Goal: Task Accomplishment & Management: Use online tool/utility

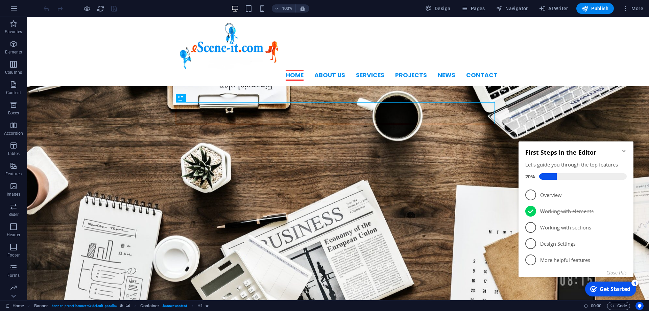
click at [625, 152] on icon "Minimize checklist" at bounding box center [624, 150] width 5 height 5
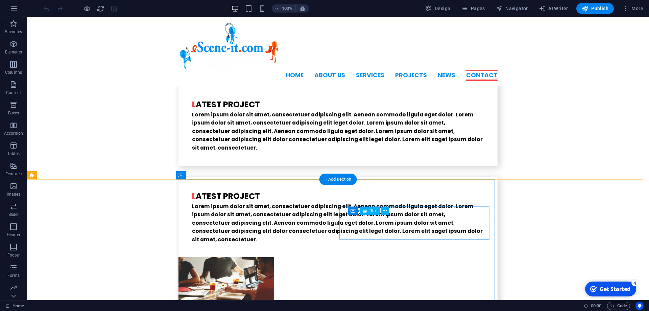
scroll to position [1723, 0]
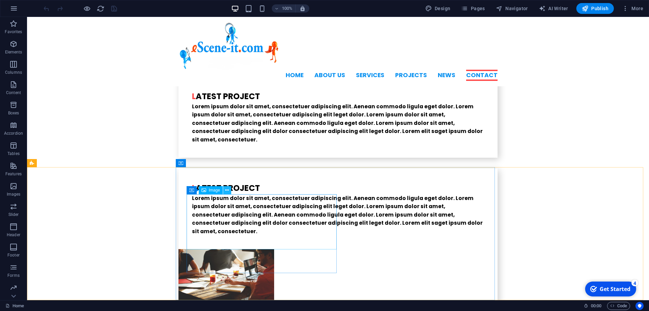
click at [227, 189] on icon at bounding box center [227, 190] width 4 height 7
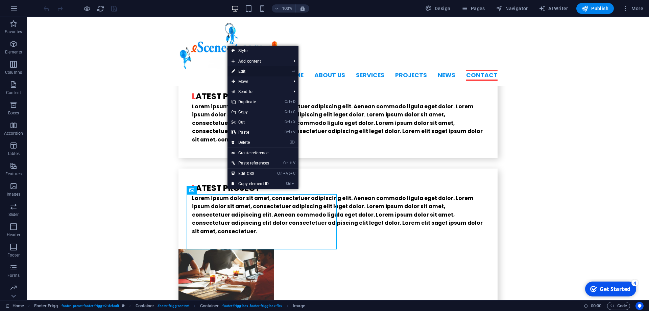
click at [244, 69] on link "⏎ Edit" at bounding box center [251, 71] width 46 height 10
select select "%"
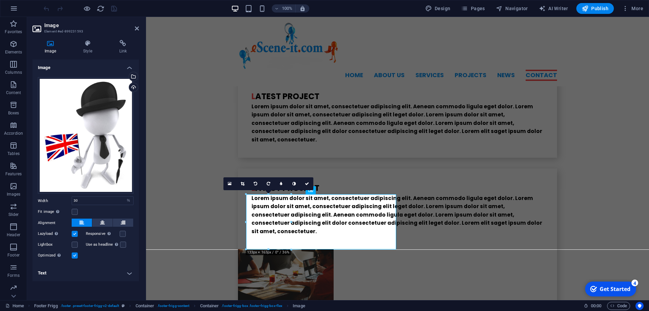
click at [128, 273] on h4 "Text" at bounding box center [85, 273] width 107 height 16
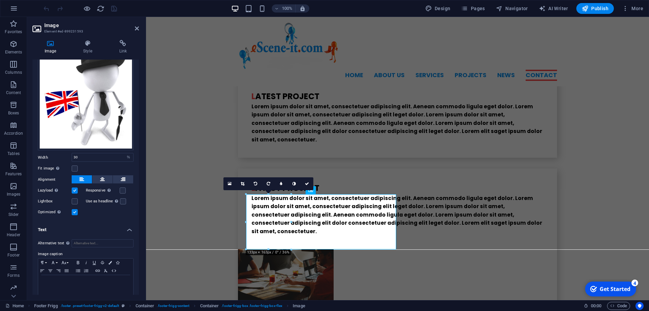
scroll to position [0, 0]
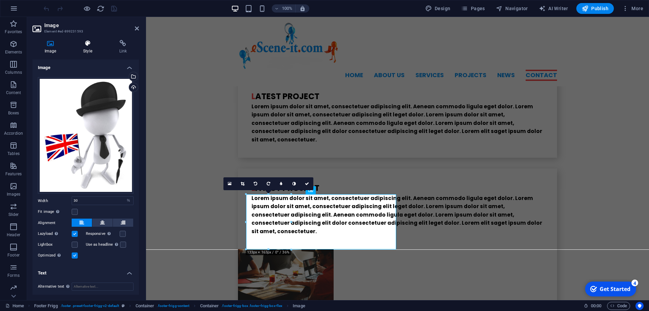
click at [84, 50] on h4 "Style" at bounding box center [89, 47] width 36 height 14
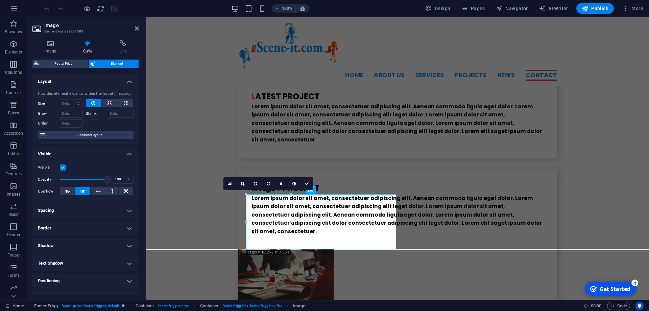
click at [125, 230] on h4 "Border" at bounding box center [85, 228] width 107 height 16
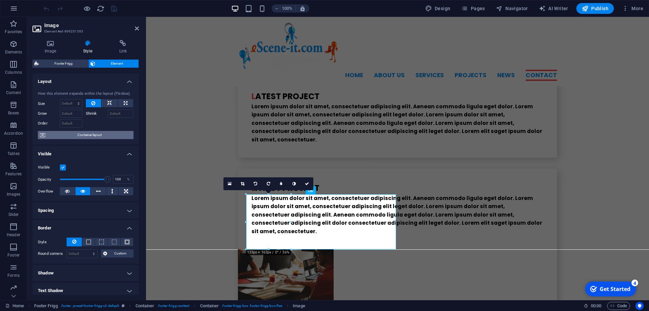
click at [90, 139] on span "Container layout" at bounding box center [89, 135] width 84 height 8
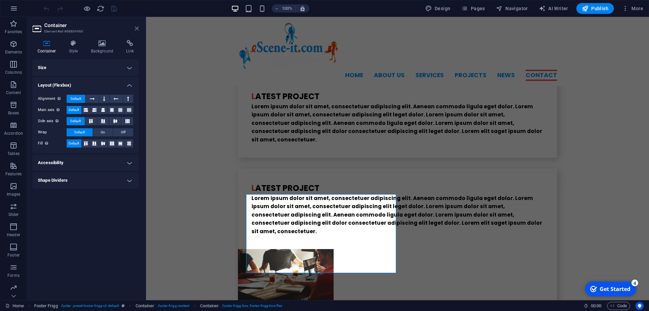
click at [136, 29] on icon at bounding box center [137, 28] width 4 height 5
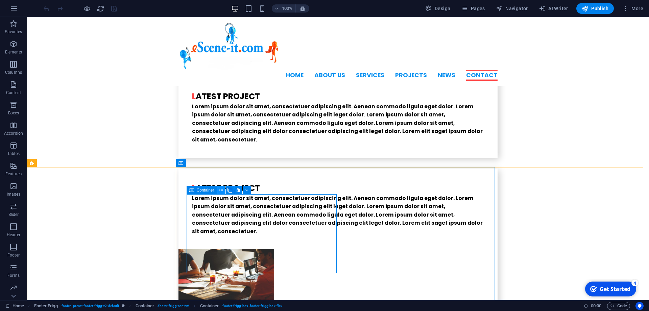
click at [223, 190] on icon at bounding box center [222, 190] width 4 height 7
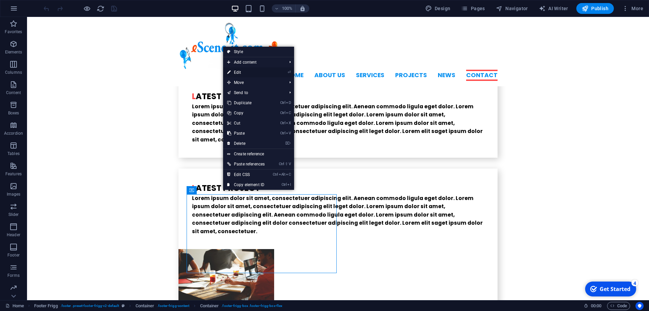
click at [244, 73] on link "⏎ Edit" at bounding box center [246, 72] width 46 height 10
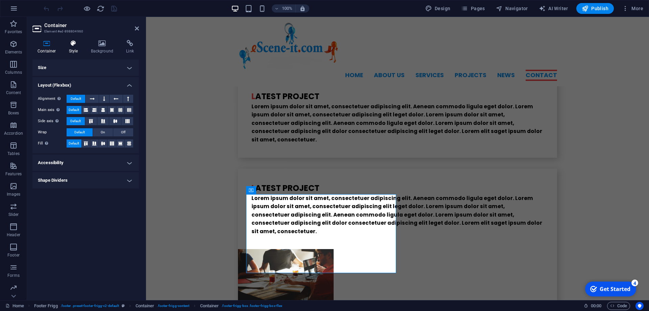
click at [74, 46] on icon at bounding box center [73, 43] width 19 height 7
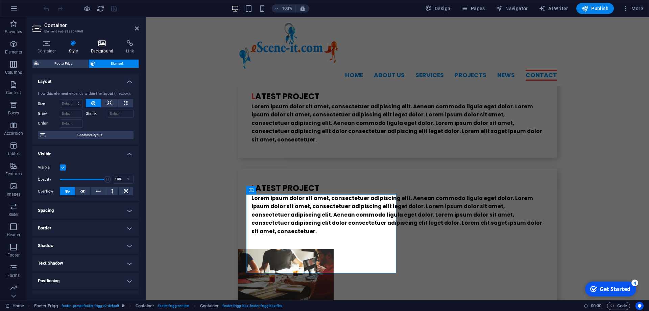
click at [103, 45] on icon at bounding box center [102, 43] width 33 height 7
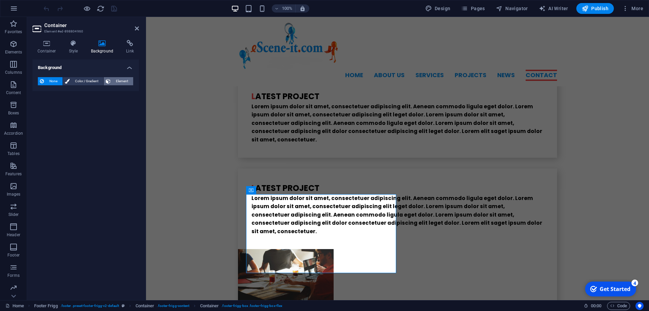
click at [121, 82] on span "Element" at bounding box center [122, 81] width 19 height 8
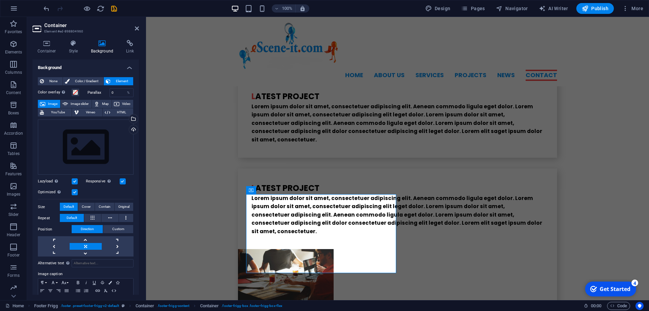
click at [52, 101] on span "Image" at bounding box center [52, 104] width 11 height 8
click at [126, 119] on div "Select files from the file manager, stock photos, or upload file(s)" at bounding box center [106, 119] width 44 height 25
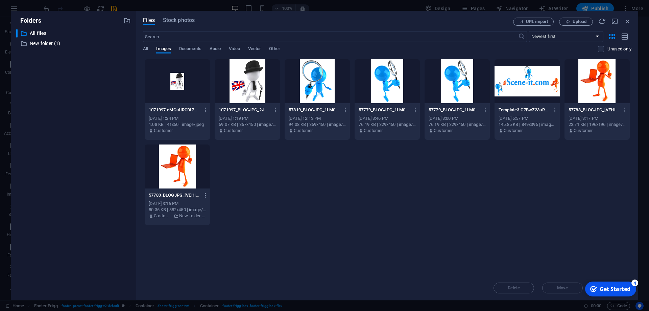
click at [250, 79] on div at bounding box center [247, 81] width 65 height 44
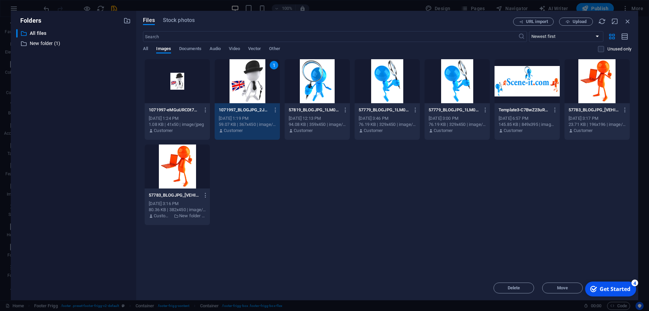
click at [250, 79] on div "1" at bounding box center [247, 81] width 65 height 44
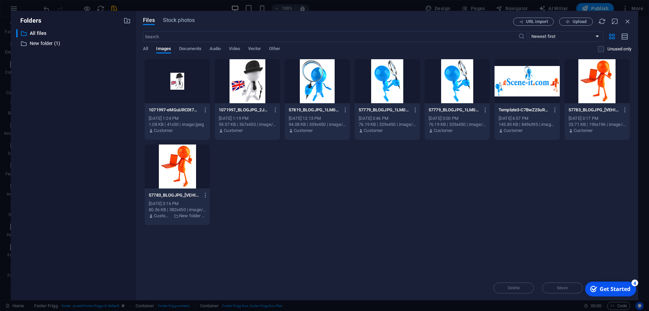
click at [250, 79] on div at bounding box center [247, 81] width 65 height 44
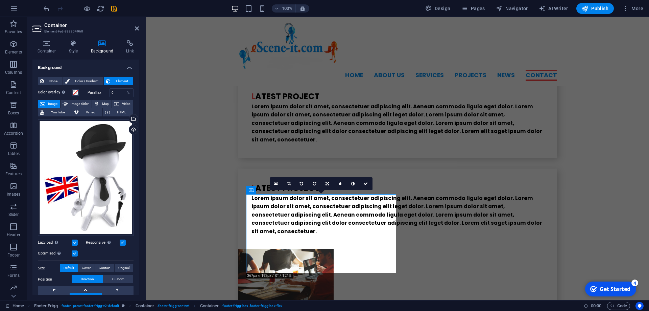
click at [50, 7] on div at bounding box center [80, 8] width 76 height 11
click at [48, 8] on icon "undo" at bounding box center [47, 9] width 8 height 8
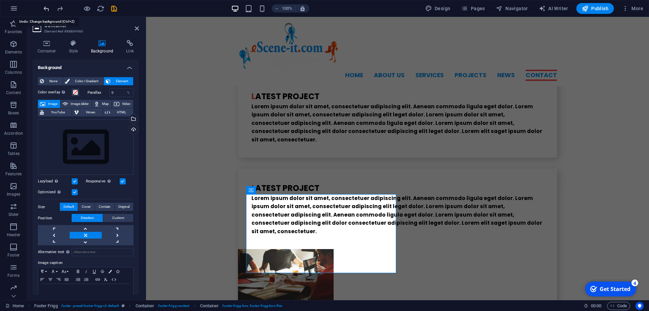
click at [48, 8] on icon "undo" at bounding box center [47, 9] width 8 height 8
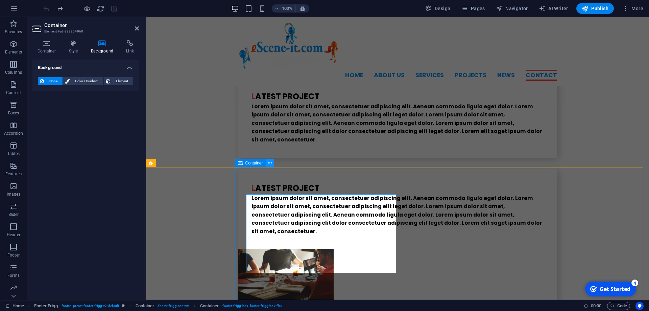
click at [271, 163] on icon at bounding box center [270, 163] width 4 height 7
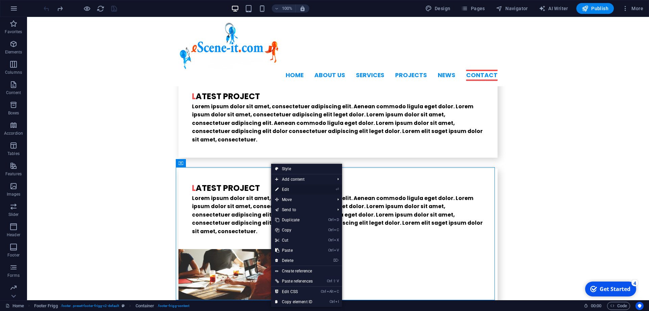
click at [290, 188] on link "⏎ Edit" at bounding box center [294, 189] width 46 height 10
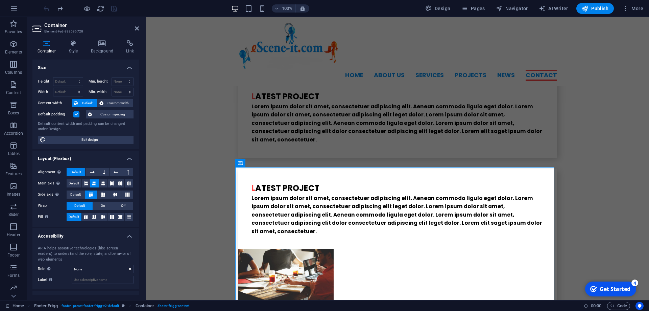
click at [96, 40] on div "Container Style Background Link Size Height Default px rem % vh vw Min. height …" at bounding box center [85, 168] width 117 height 266
click at [101, 43] on icon at bounding box center [102, 43] width 33 height 7
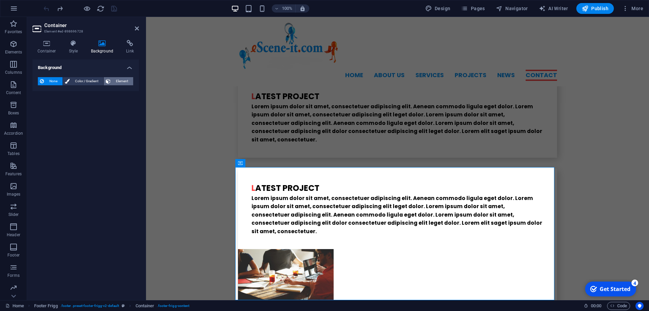
click at [118, 82] on span "Element" at bounding box center [122, 81] width 19 height 8
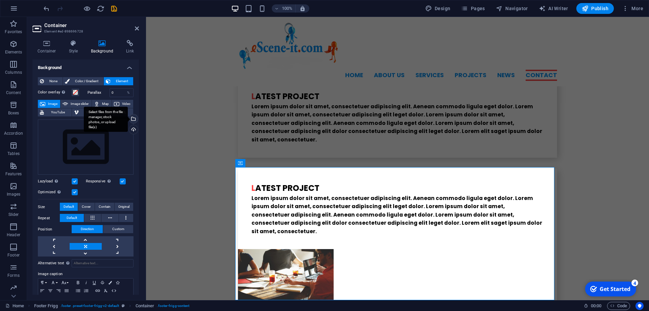
click at [128, 118] on div "Select files from the file manager, stock photos, or upload file(s)" at bounding box center [133, 119] width 10 height 10
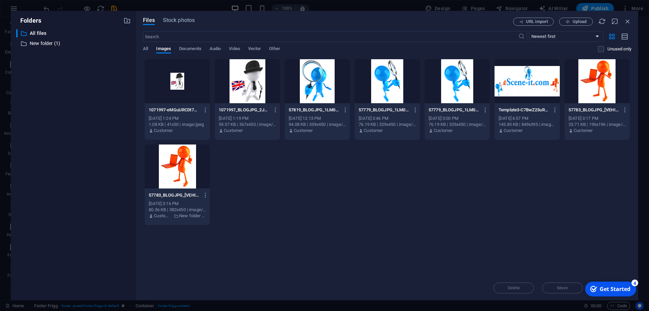
click at [255, 84] on div at bounding box center [247, 81] width 65 height 44
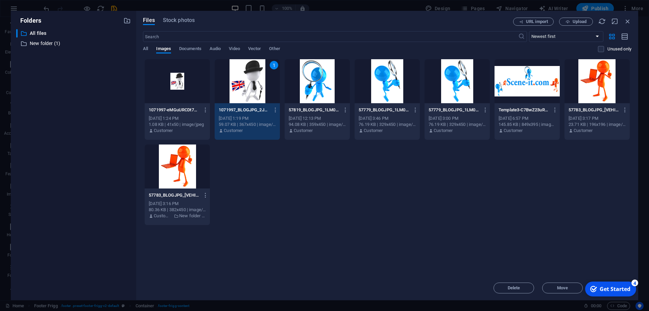
click at [253, 80] on div "1" at bounding box center [247, 81] width 65 height 44
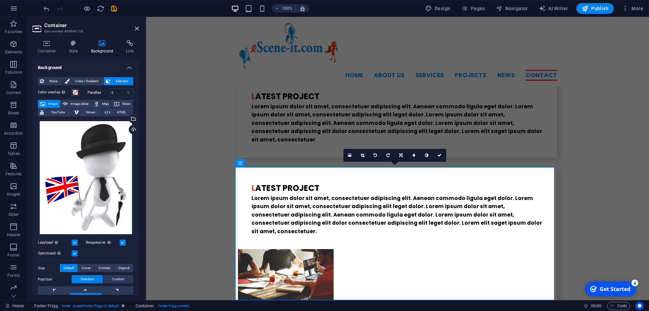
click at [41, 9] on div "100% Design Pages Navigator AI Writer Publish More" at bounding box center [324, 8] width 649 height 16
click at [42, 9] on span "undo" at bounding box center [46, 9] width 8 height 8
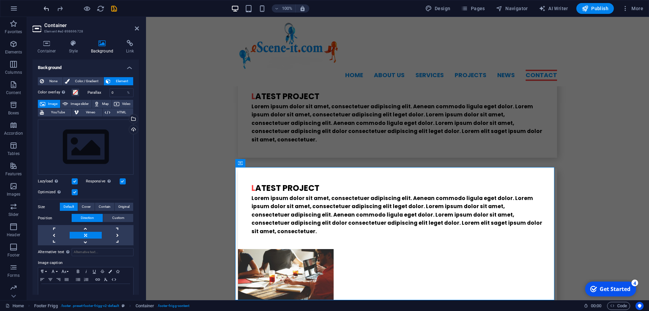
click at [42, 9] on span "undo" at bounding box center [46, 9] width 8 height 8
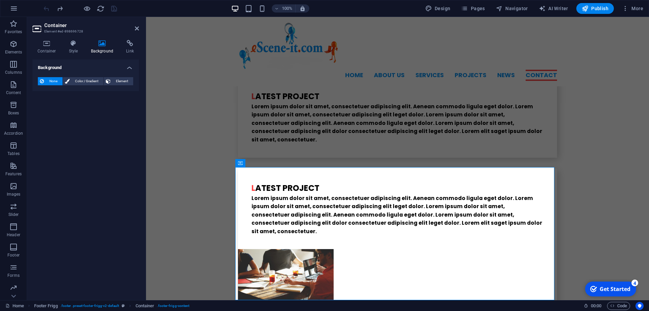
click at [42, 9] on div at bounding box center [80, 8] width 76 height 11
click at [136, 29] on icon at bounding box center [137, 28] width 4 height 5
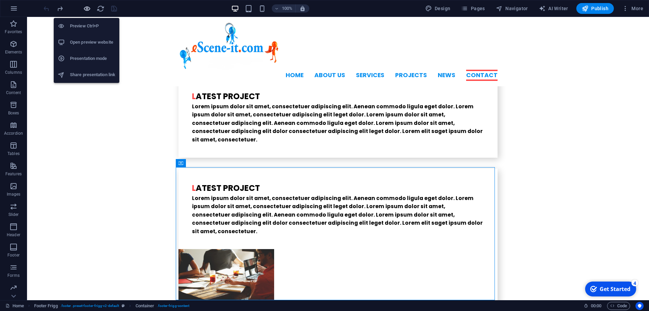
click at [84, 9] on icon "button" at bounding box center [87, 9] width 8 height 8
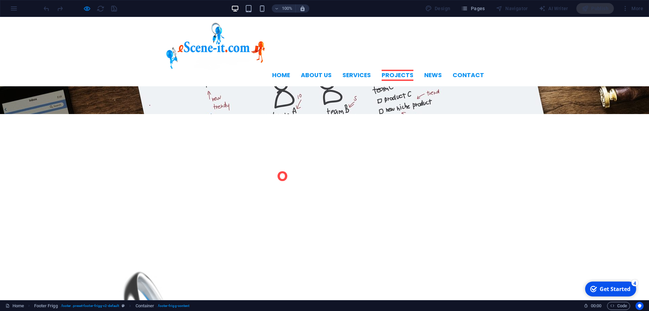
scroll to position [950, 0]
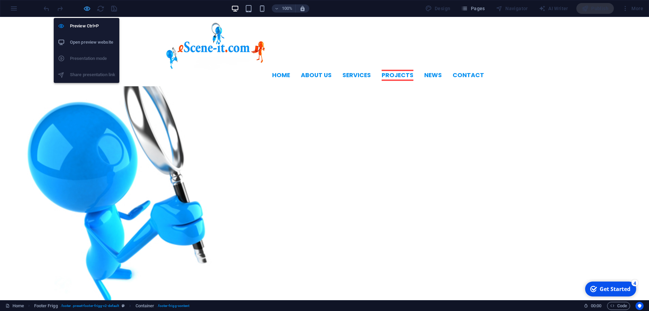
click at [85, 10] on icon "button" at bounding box center [87, 9] width 8 height 8
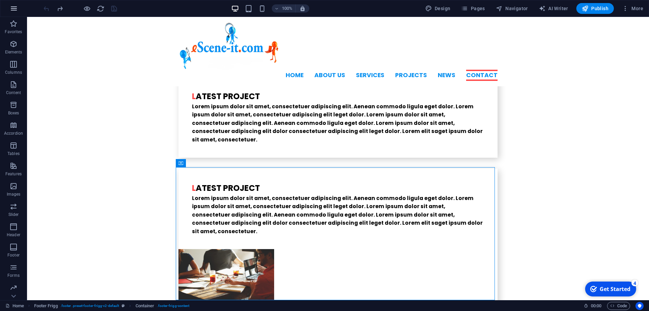
click at [16, 5] on icon "button" at bounding box center [14, 8] width 8 height 8
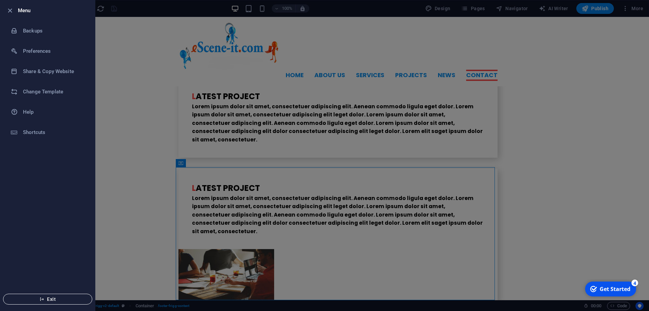
click at [40, 300] on icon "button" at bounding box center [42, 299] width 5 height 5
